Goal: Information Seeking & Learning: Understand process/instructions

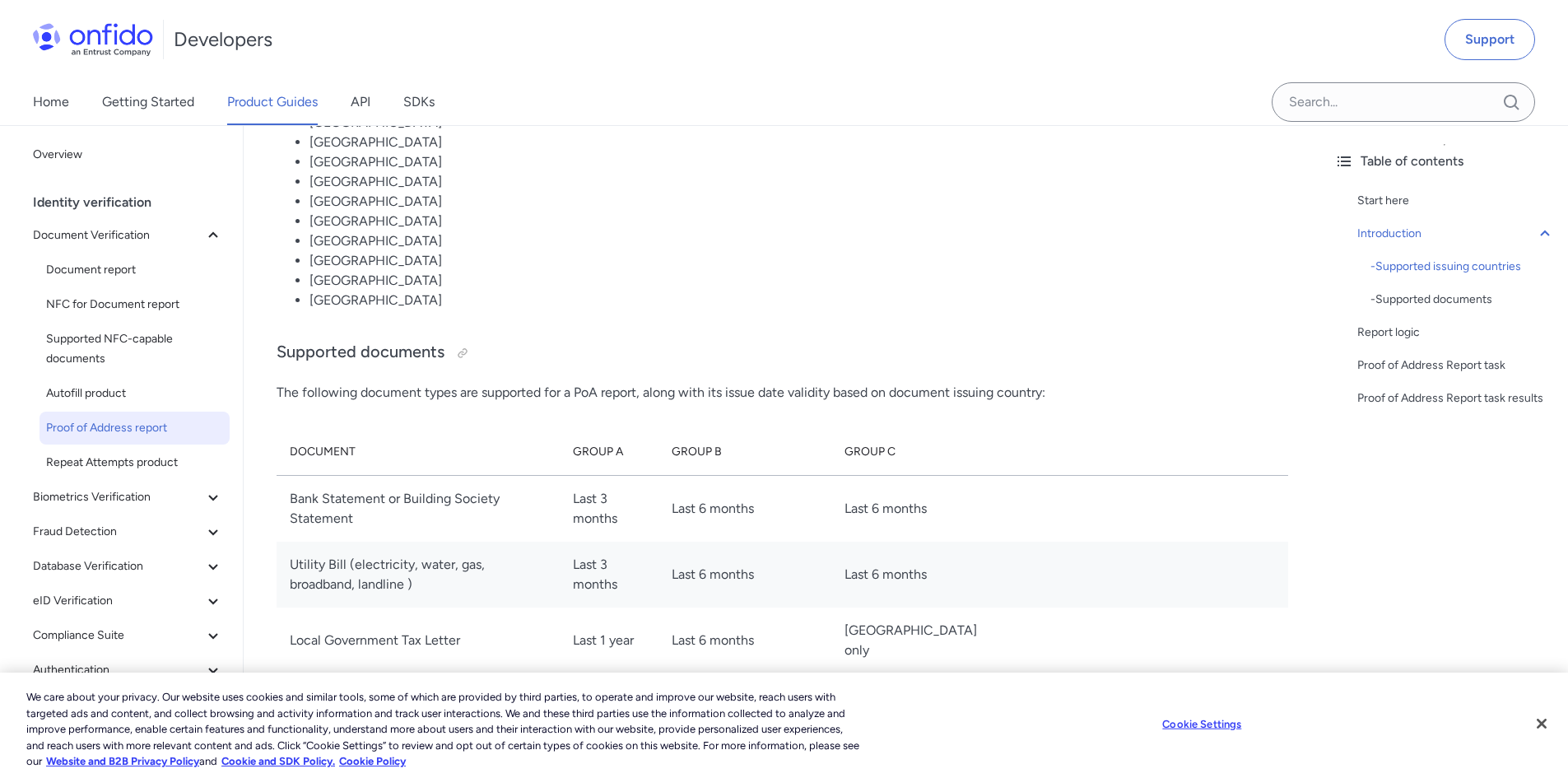
scroll to position [1645, 0]
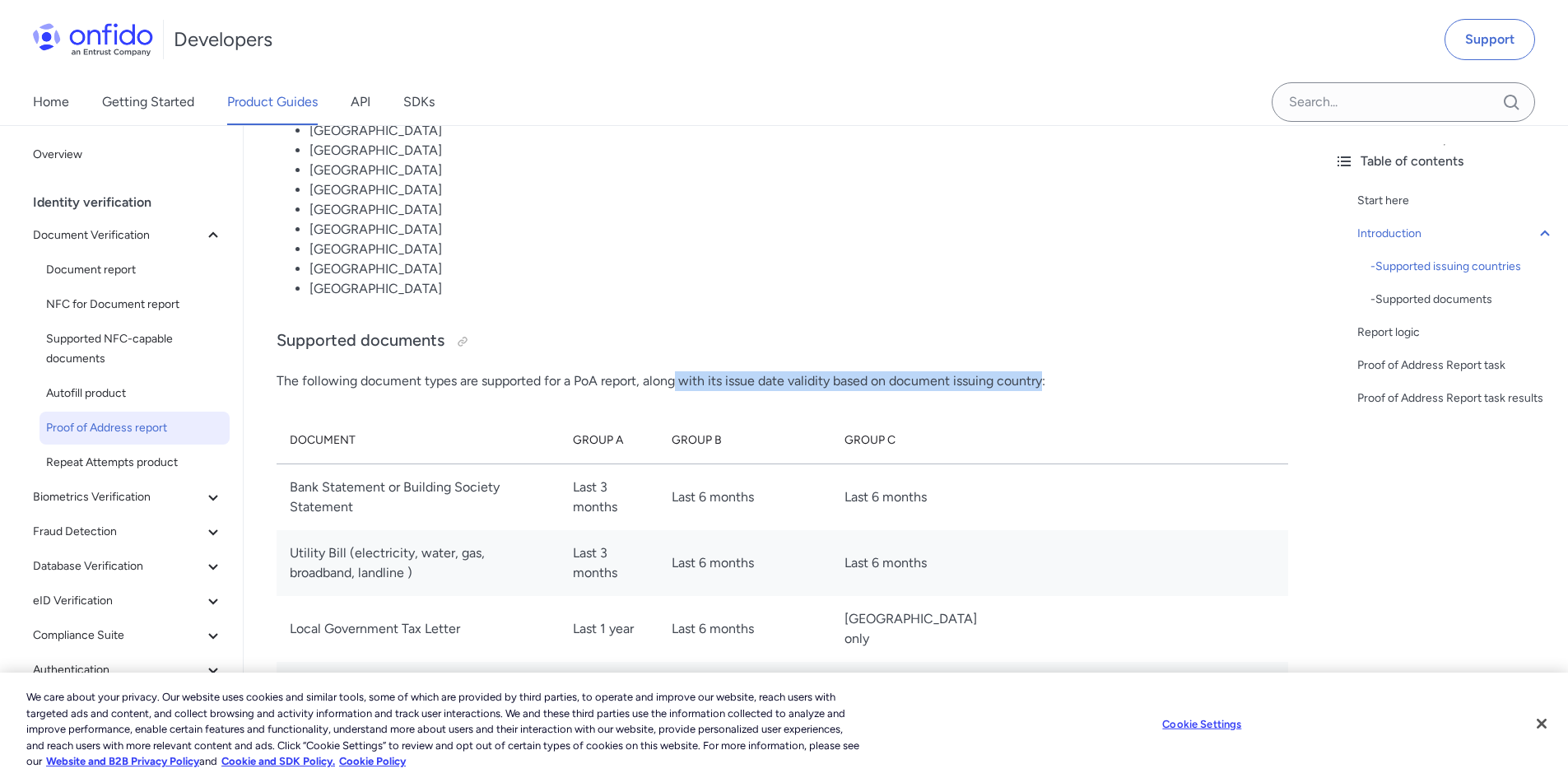
drag, startPoint x: 675, startPoint y: 383, endPoint x: 1043, endPoint y: 396, distance: 368.2
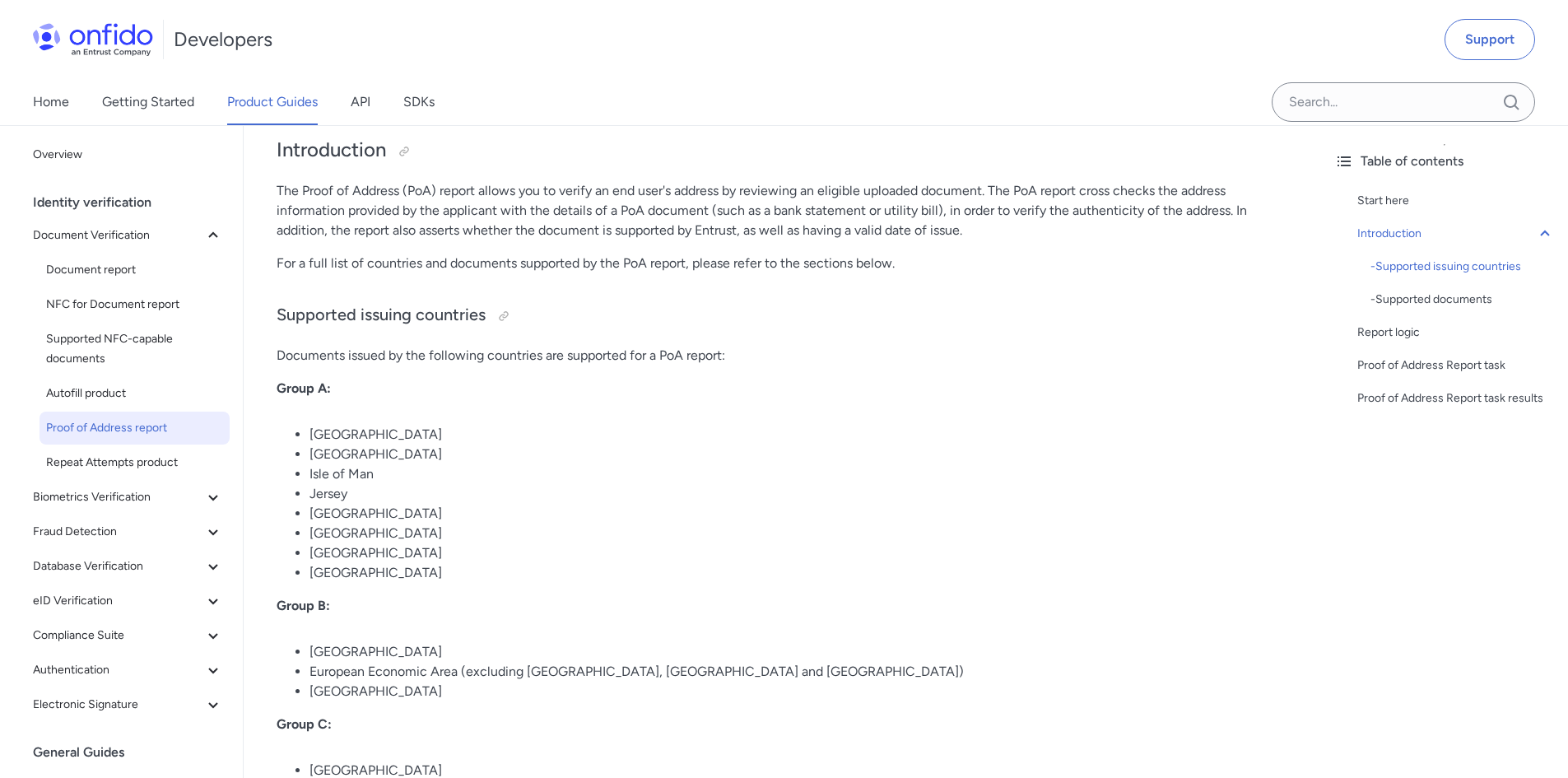
scroll to position [0, 0]
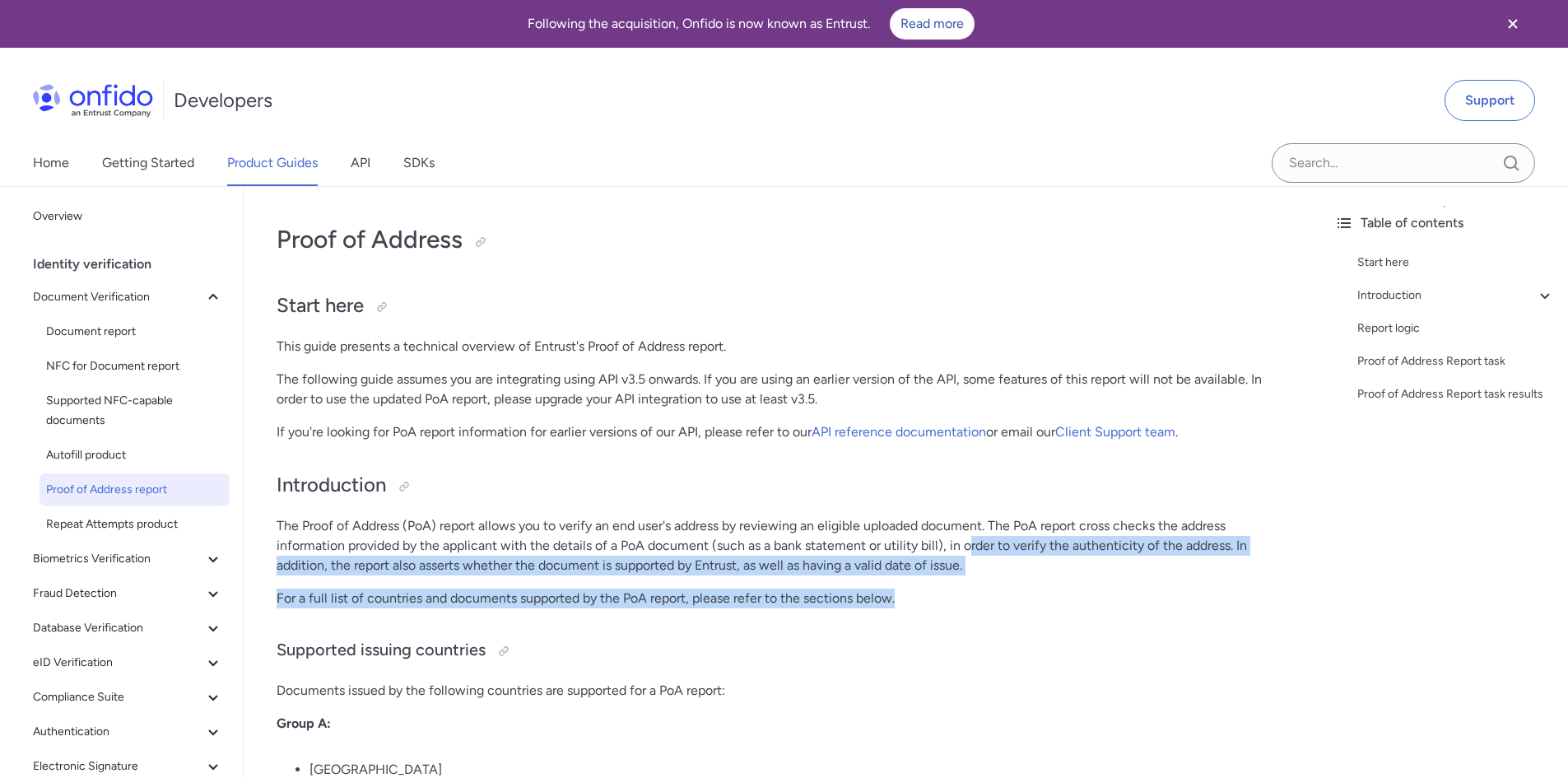
drag, startPoint x: 972, startPoint y: 543, endPoint x: 930, endPoint y: 601, distance: 71.6
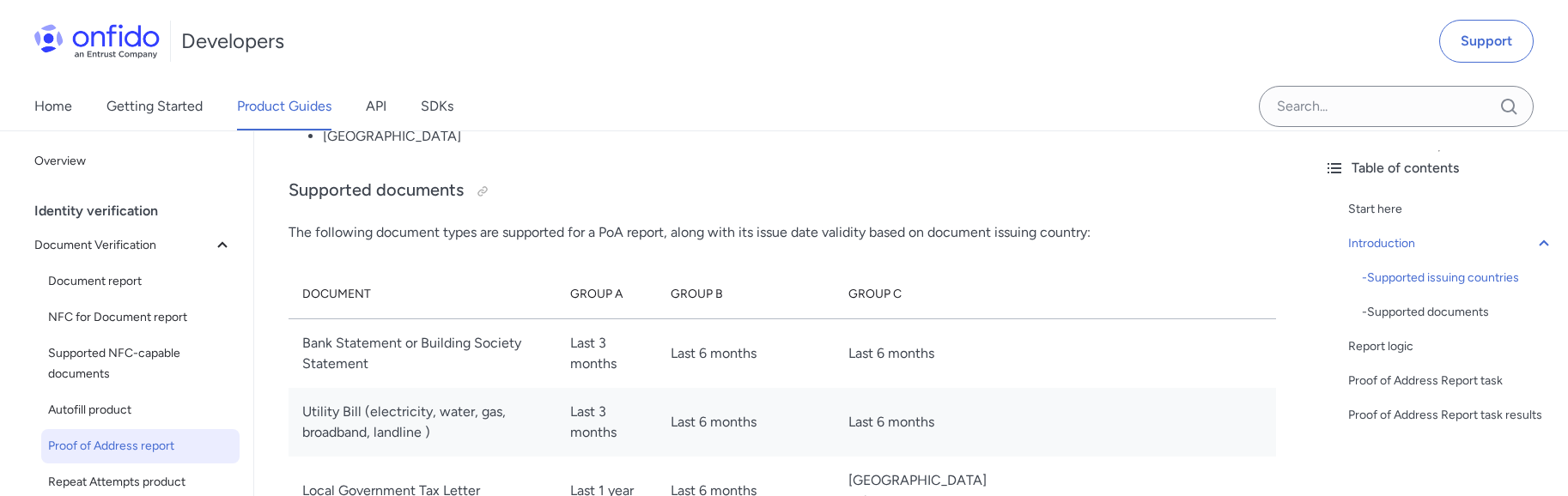
scroll to position [1888, 0]
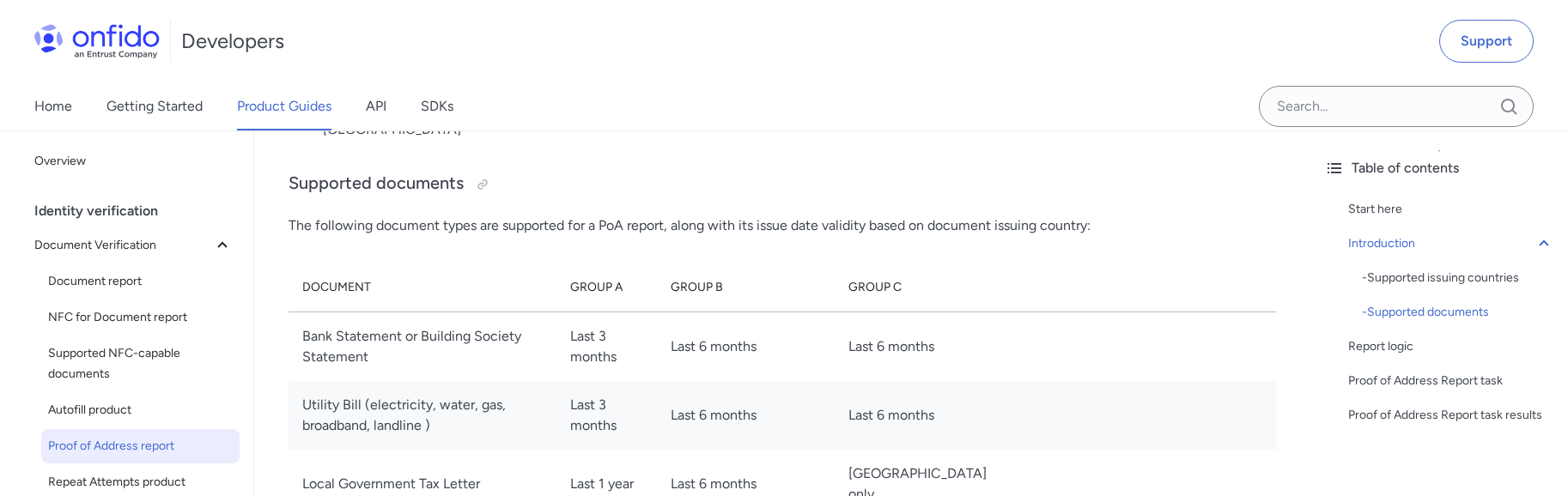
click at [885, 352] on td "Last 6 months" at bounding box center [923, 346] width 178 height 69
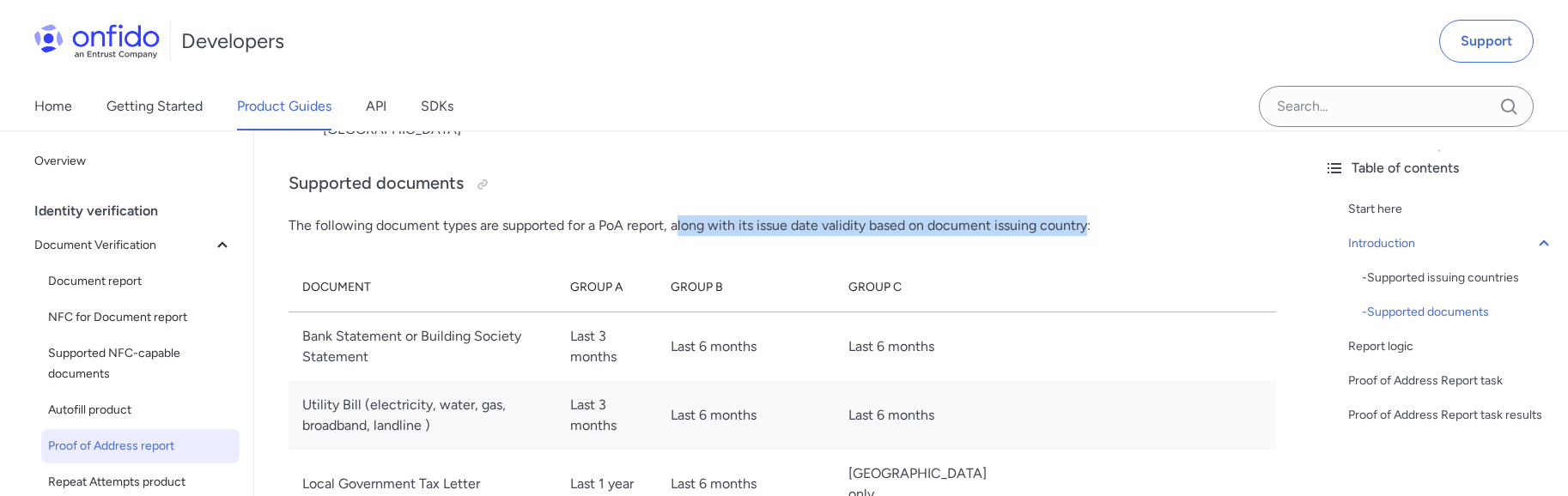
drag, startPoint x: 677, startPoint y: 226, endPoint x: 1088, endPoint y: 239, distance: 411.2
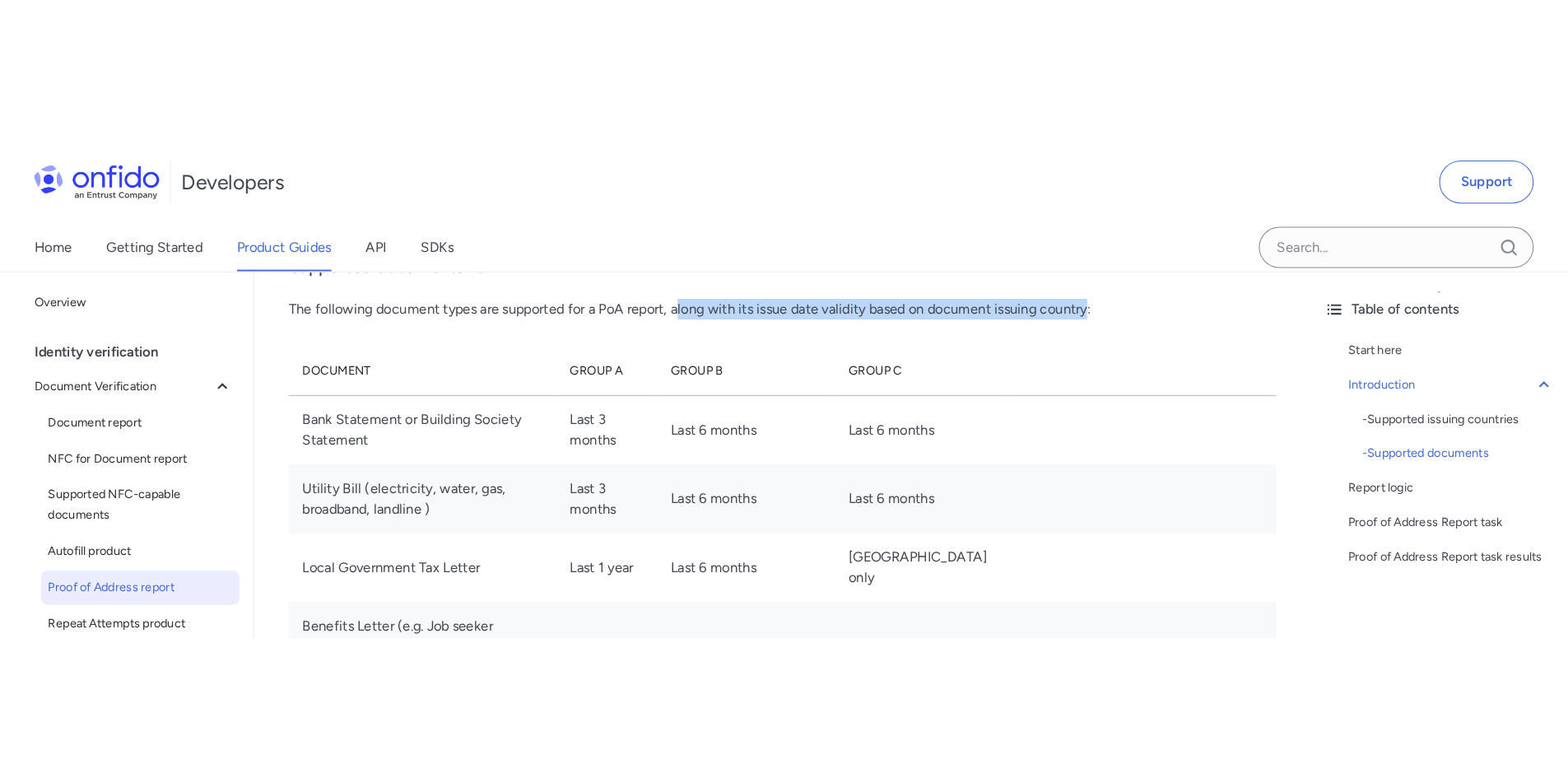
scroll to position [1893, 0]
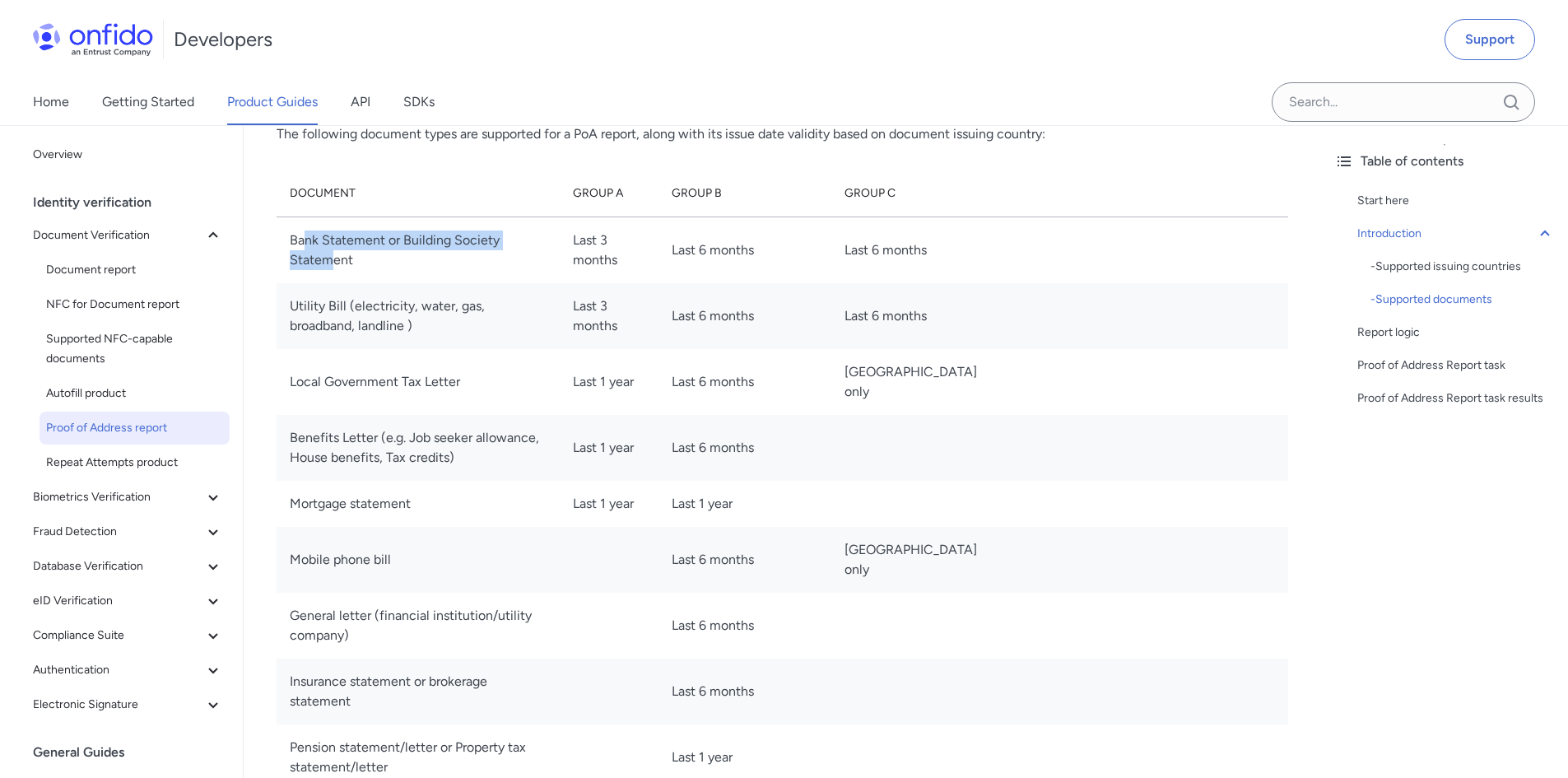
drag, startPoint x: 306, startPoint y: 249, endPoint x: 539, endPoint y: 262, distance: 233.4
click at [539, 262] on td "Bank Statement or Building Society Statement" at bounding box center [419, 249] width 283 height 66
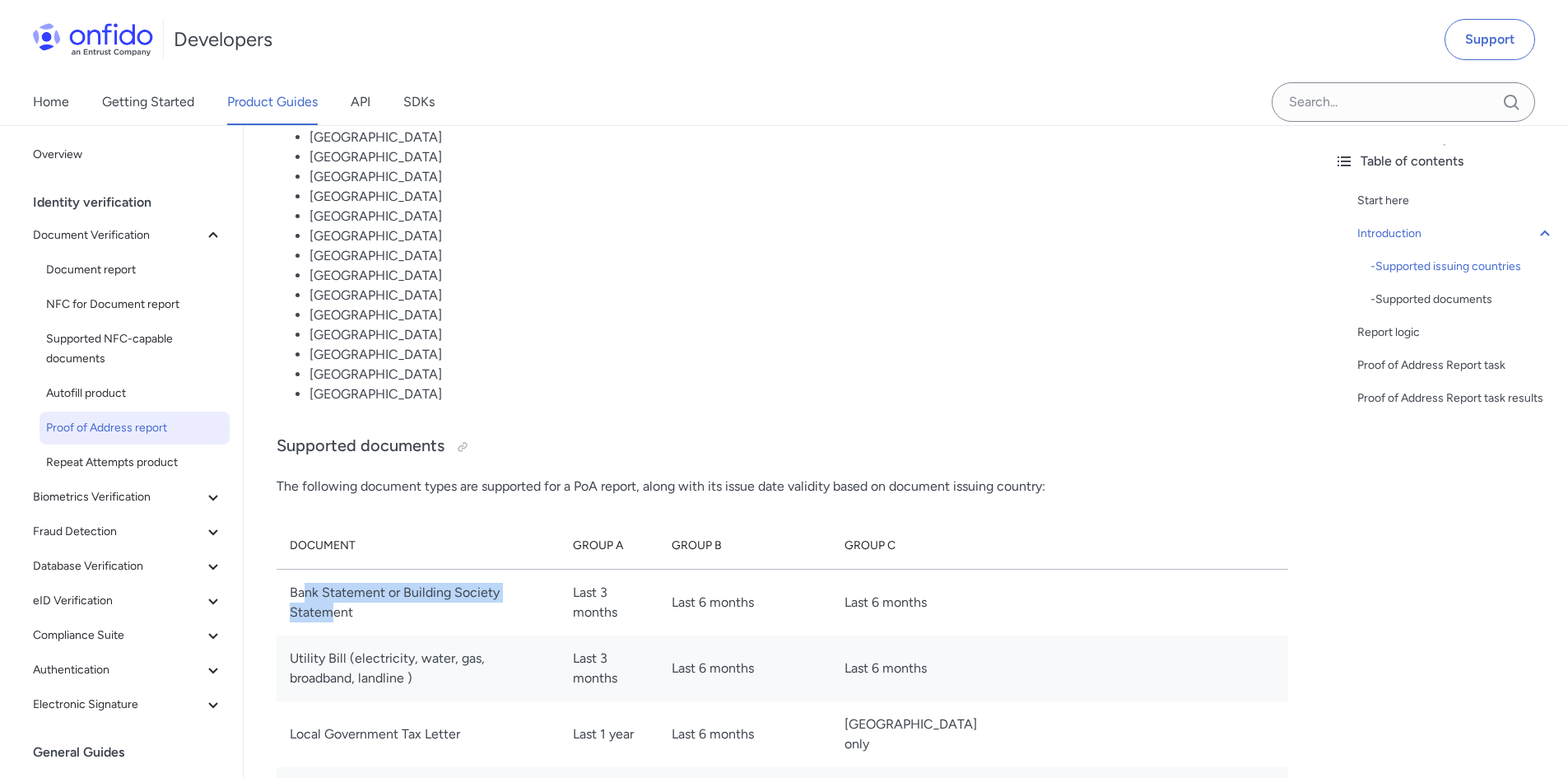
scroll to position [1563, 0]
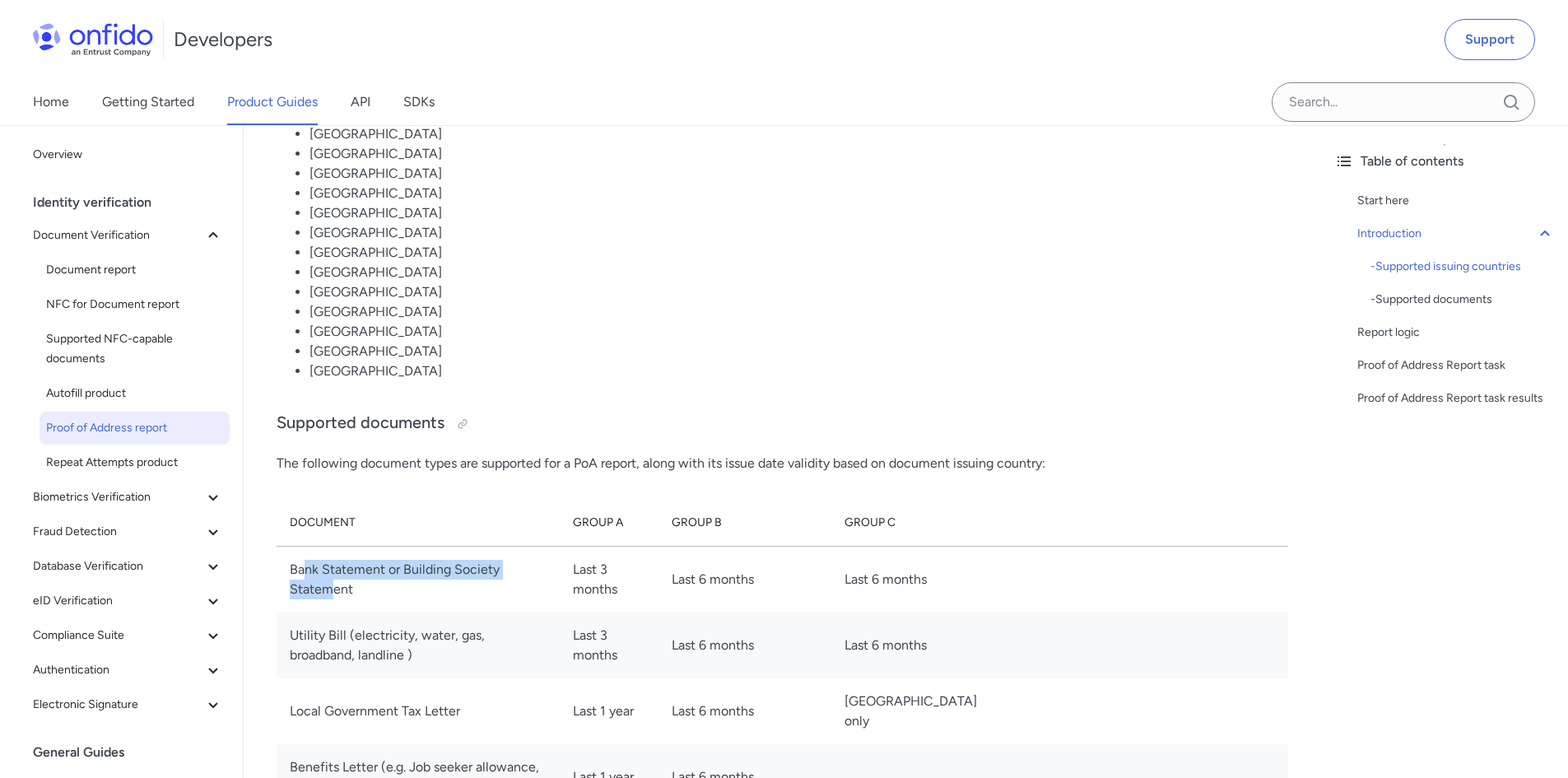
click at [395, 597] on td "Bank Statement or Building Society Statement" at bounding box center [419, 578] width 283 height 66
drag, startPoint x: 387, startPoint y: 577, endPoint x: 285, endPoint y: 577, distance: 102.0
click at [285, 577] on td "Bank Statement or Building Society Statement" at bounding box center [419, 578] width 283 height 66
copy td "Bank Statement"
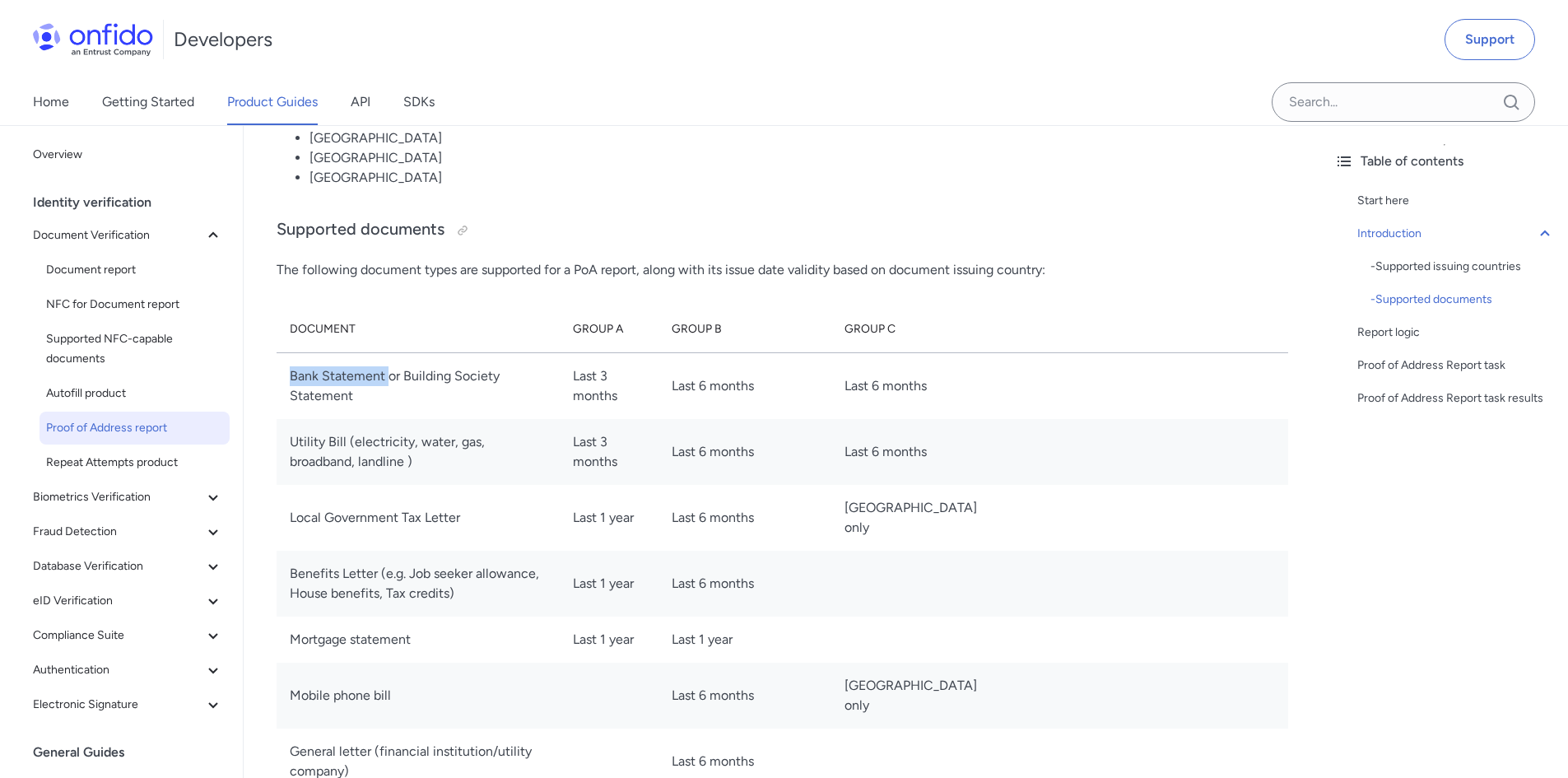
scroll to position [1728, 0]
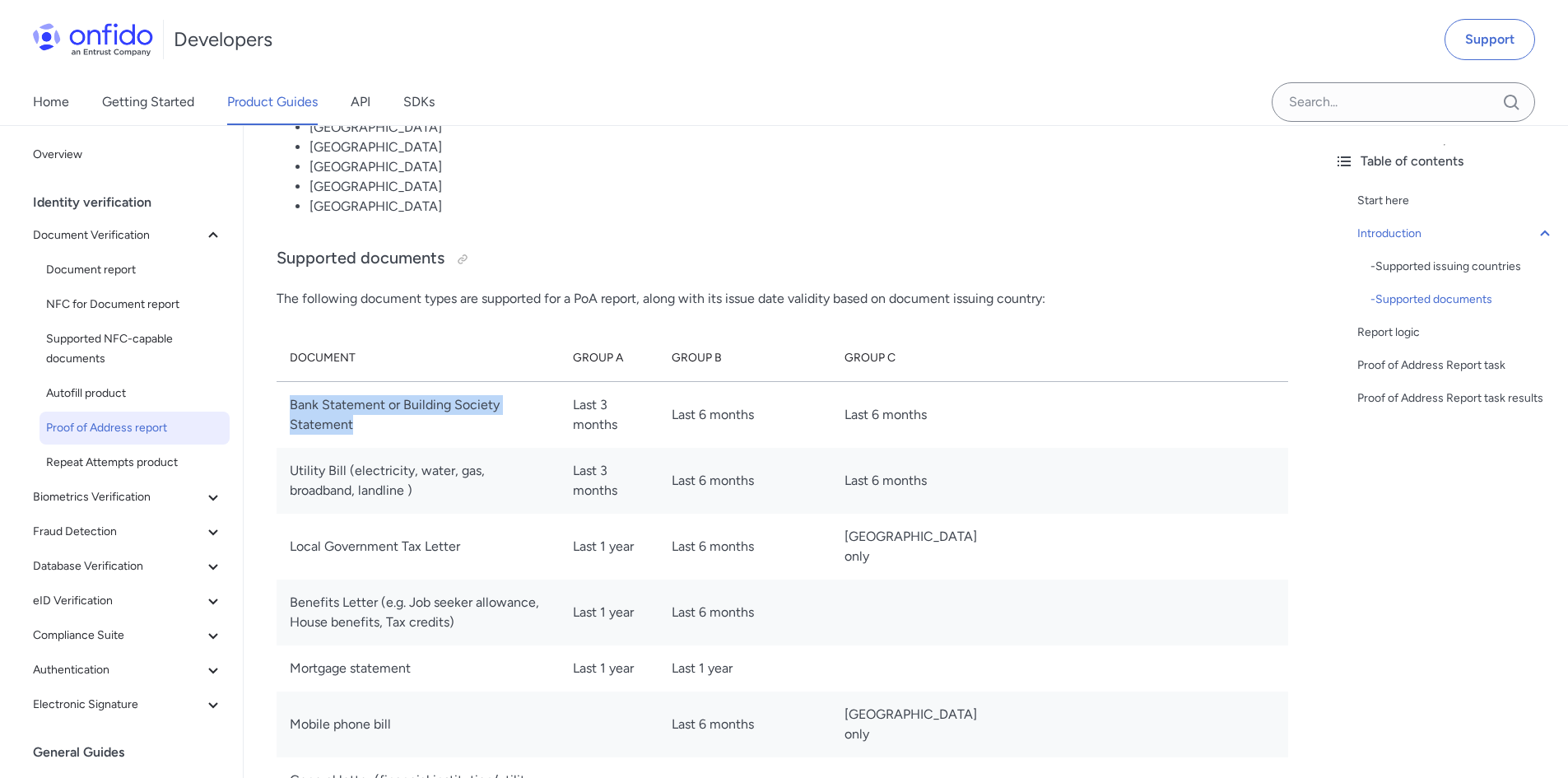
drag, startPoint x: 566, startPoint y: 414, endPoint x: 280, endPoint y: 414, distance: 286.0
click at [280, 414] on td "Bank Statement or Building Society Statement" at bounding box center [419, 414] width 283 height 66
copy td "Bank Statement or Building Society Statement"
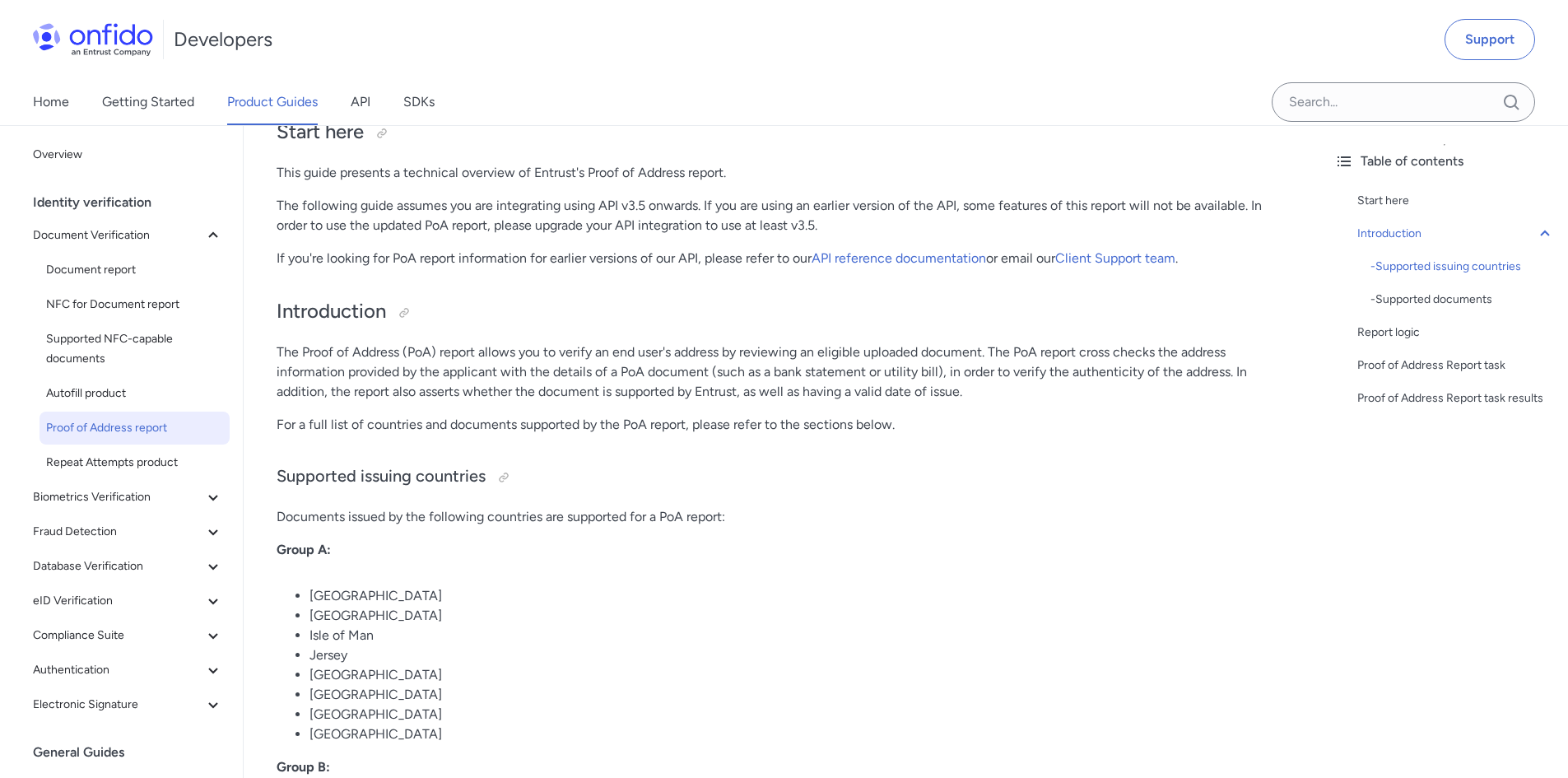
scroll to position [165, 0]
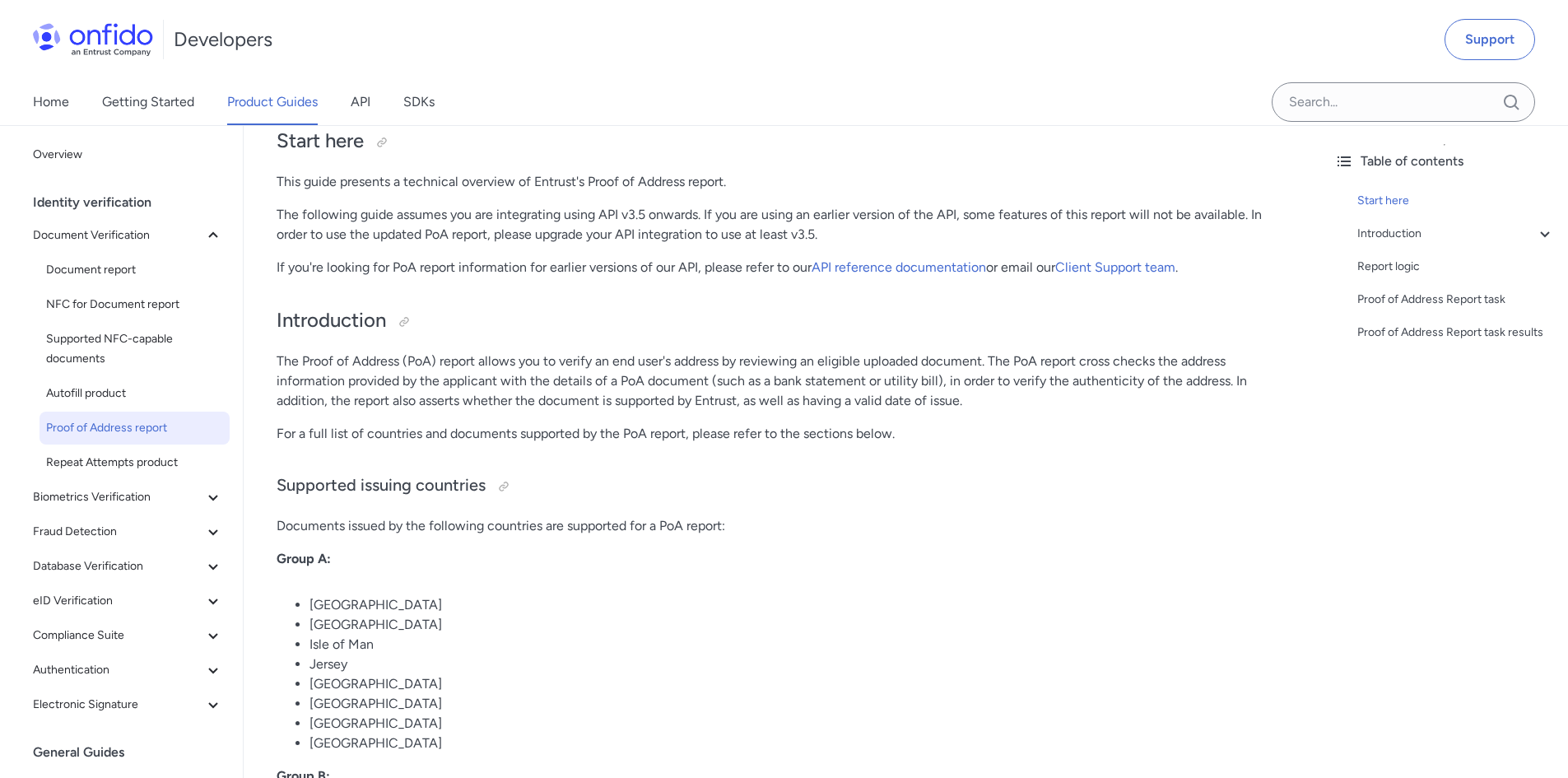
click at [599, 90] on div "Home Getting Started Product Guides API SDKs" at bounding box center [784, 102] width 1568 height 46
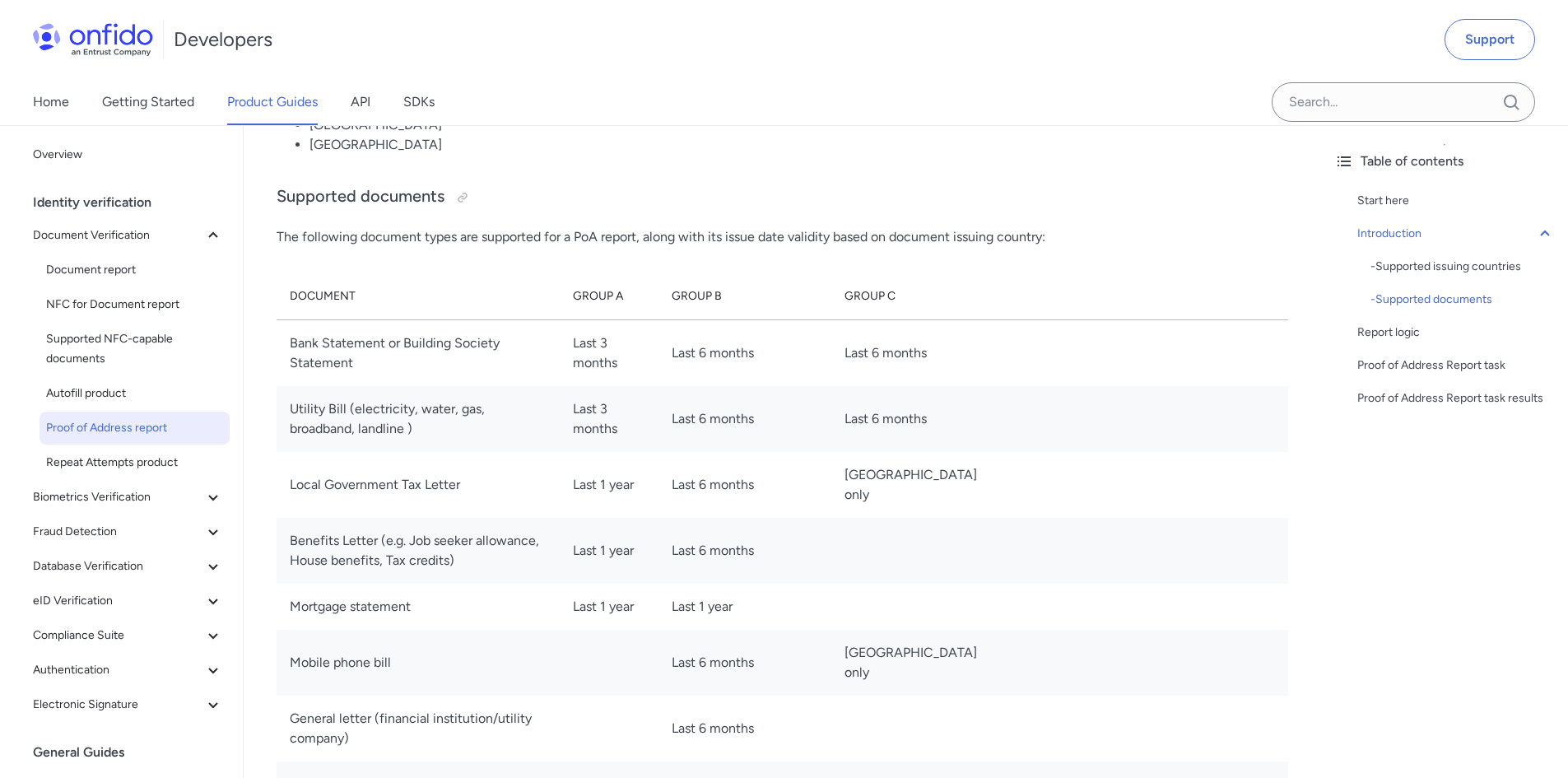
scroll to position [1645, 0]
